Goal: Task Accomplishment & Management: Use online tool/utility

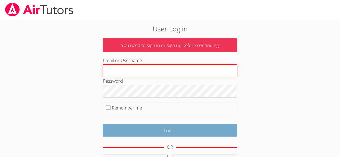
type input "owenlogan"
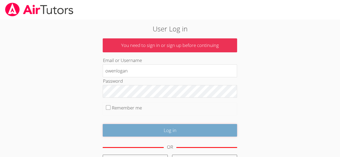
click at [138, 132] on input "Log in" at bounding box center [170, 130] width 135 height 13
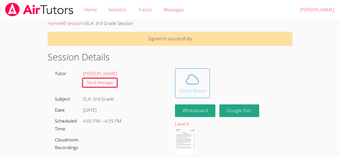
click at [188, 82] on icon at bounding box center [192, 79] width 15 height 15
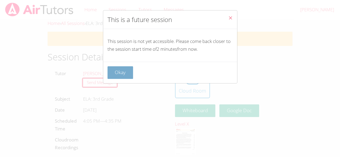
click at [119, 69] on button "Okay" at bounding box center [121, 72] width 26 height 13
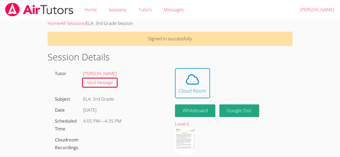
click at [119, 69] on div "Melissa Hammer Send Message" at bounding box center [123, 81] width 85 height 26
click at [196, 79] on icon at bounding box center [192, 79] width 15 height 15
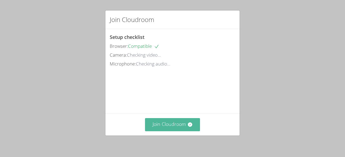
click at [175, 120] on button "Join Cloudroom" at bounding box center [172, 124] width 55 height 13
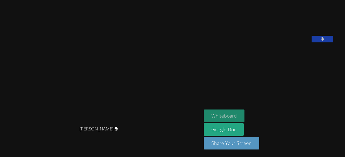
click at [229, 117] on button "Whiteboard" at bounding box center [223, 116] width 41 height 13
